Goal: Information Seeking & Learning: Find specific fact

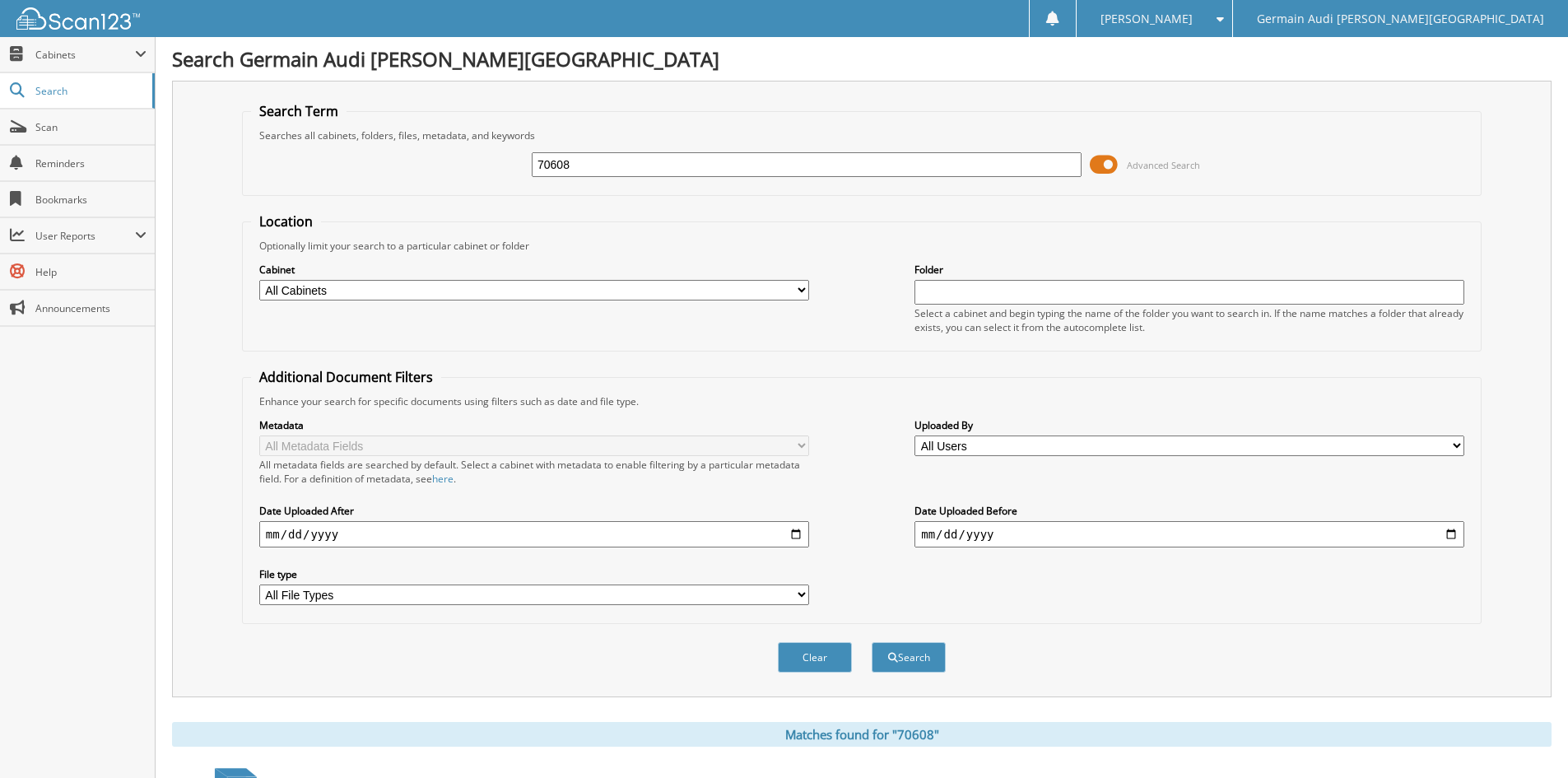
click at [582, 159] on input "70608" at bounding box center [806, 165] width 550 height 25
type input "7"
type input "88879"
click at [872, 642] on button "Search" at bounding box center [909, 657] width 74 height 30
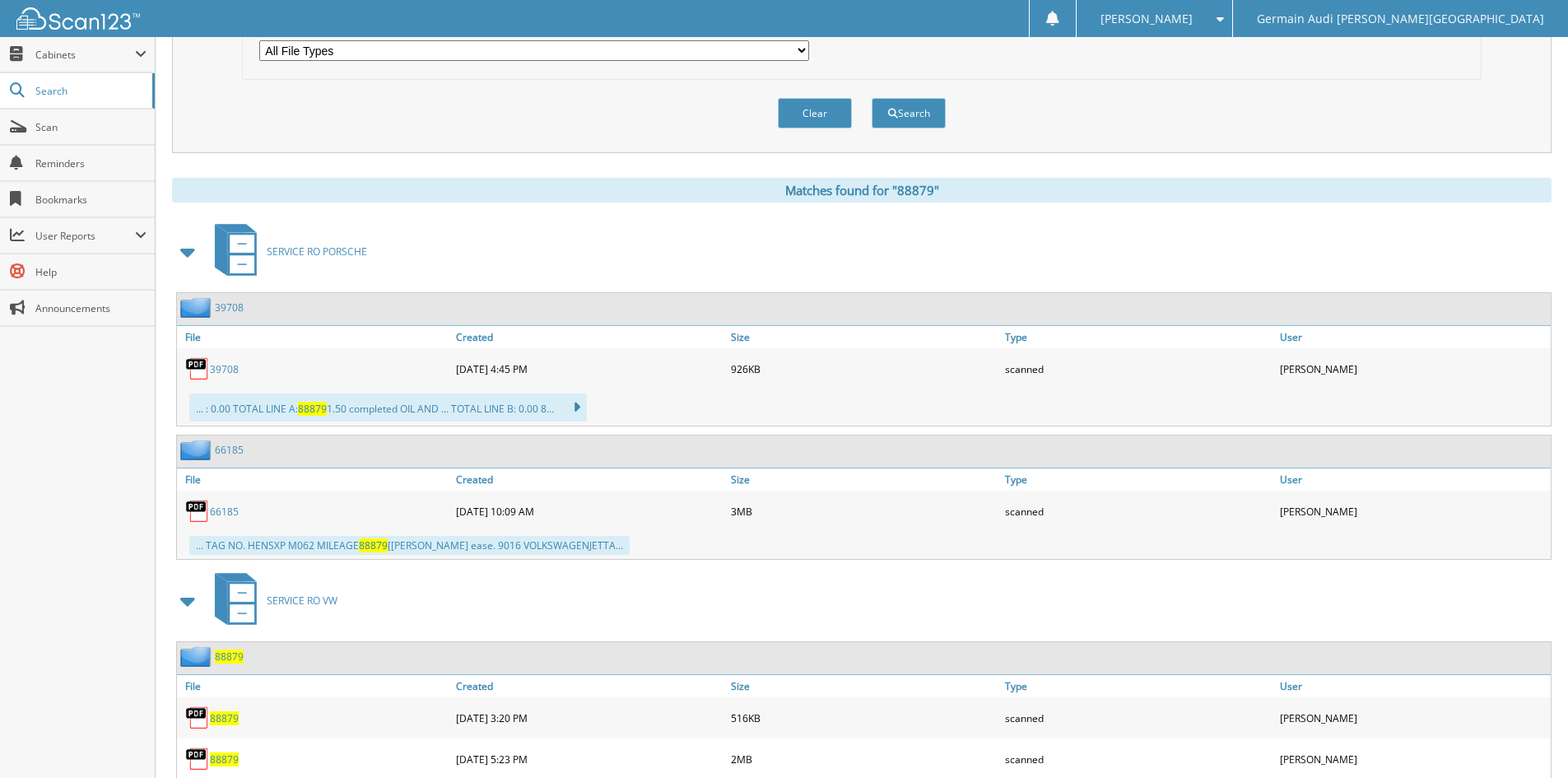
scroll to position [597, 0]
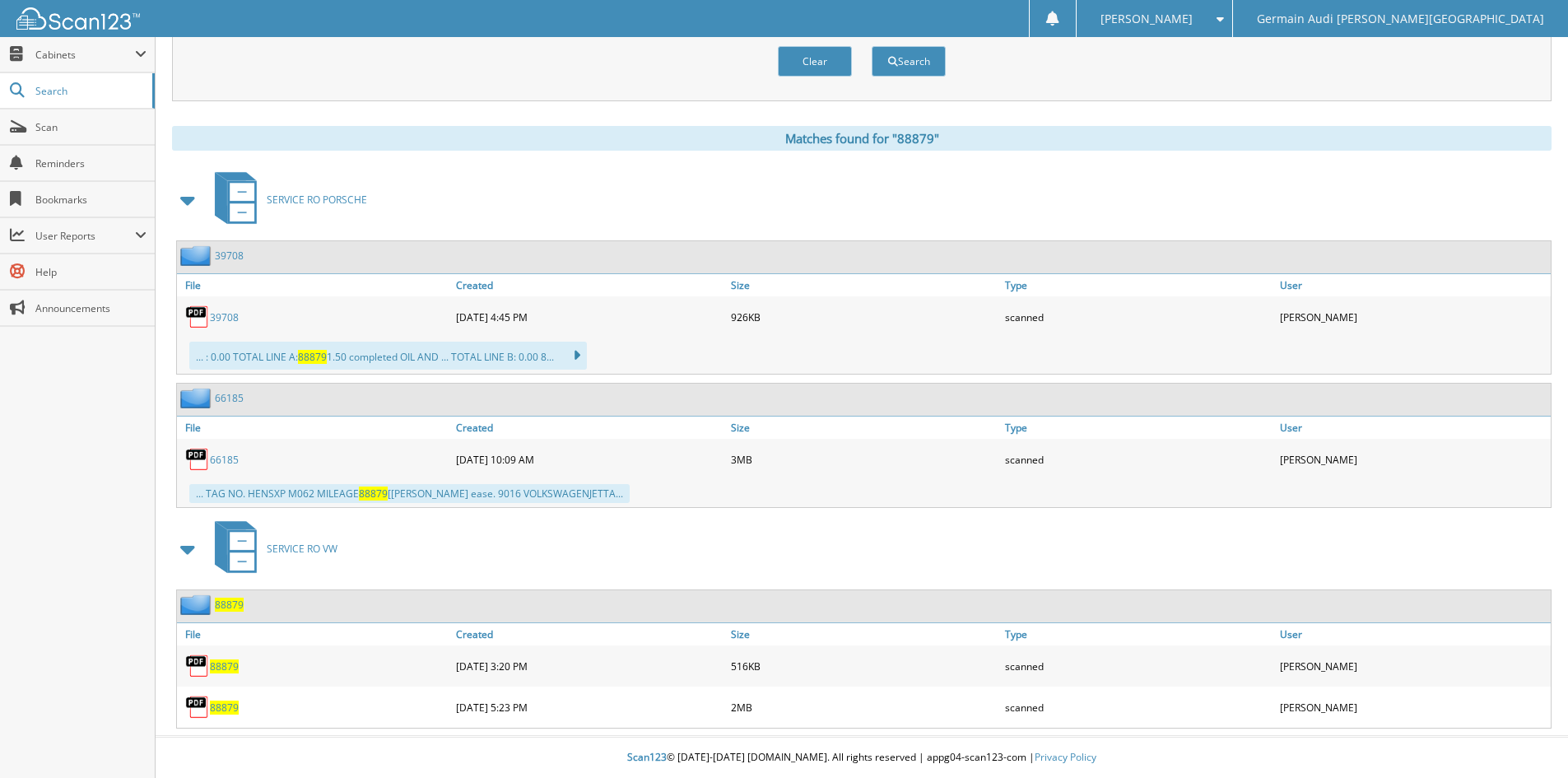
click at [224, 707] on span "88879" at bounding box center [224, 708] width 29 height 14
